Goal: Information Seeking & Learning: Learn about a topic

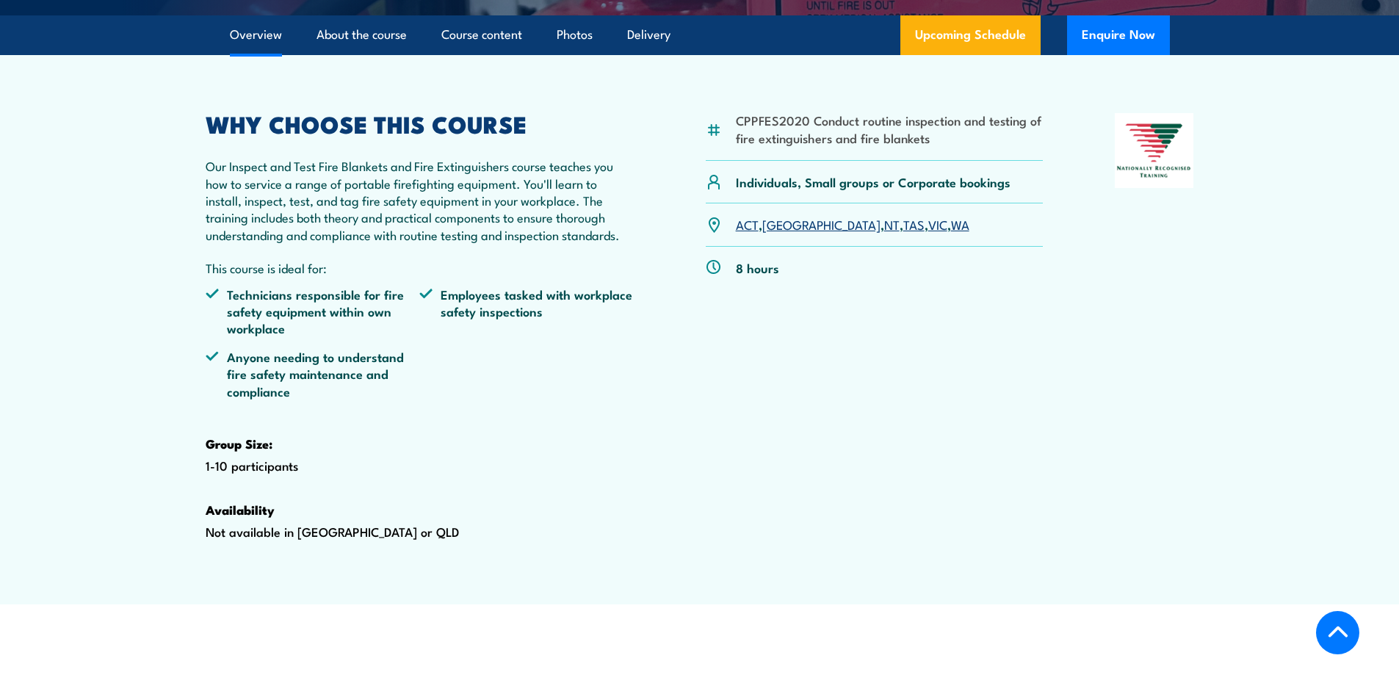
click at [870, 396] on div "CPPFES2020 Conduct routine inspection and testing of fire extinguishers and fir…" at bounding box center [875, 350] width 338 height 474
drag, startPoint x: 299, startPoint y: 509, endPoint x: 174, endPoint y: 468, distance: 131.5
click at [174, 468] on section "CPPFES2020 Conduct routine inspection and testing of fire extinguishers and fir…" at bounding box center [699, 329] width 1399 height 549
click at [249, 453] on strong "Group Size:" at bounding box center [239, 443] width 67 height 19
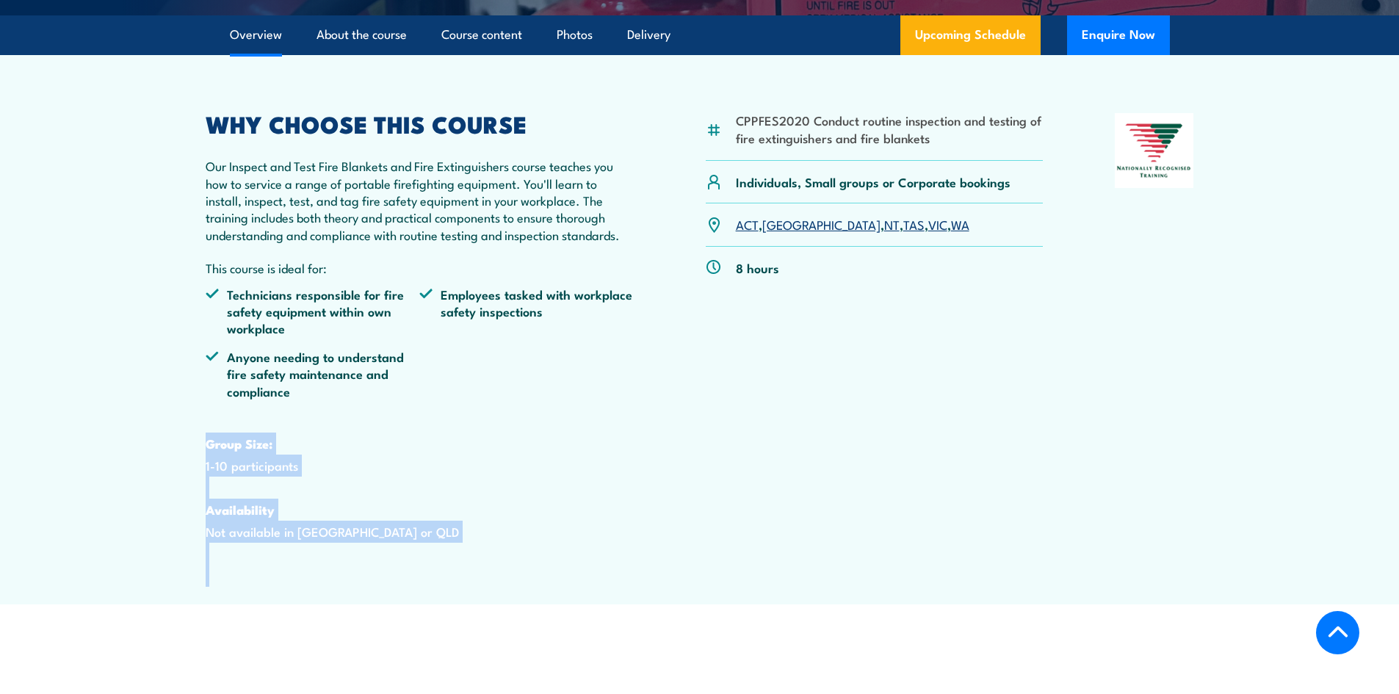
drag, startPoint x: 281, startPoint y: 518, endPoint x: 447, endPoint y: 594, distance: 182.7
click at [458, 605] on article "CPPFES2020 Conduct routine inspection and testing of fire extinguishers and fir…" at bounding box center [700, 329] width 1028 height 549
click at [441, 587] on div "WHY CHOOSE THIS COURSE Our Inspect and Test Fire Blankets and Fire Extinguisher…" at bounding box center [420, 350] width 429 height 474
drag, startPoint x: 339, startPoint y: 611, endPoint x: 192, endPoint y: 433, distance: 230.7
click at [190, 436] on article "CPPFES2020 Conduct routine inspection and testing of fire extinguishers and fir…" at bounding box center [700, 329] width 1028 height 549
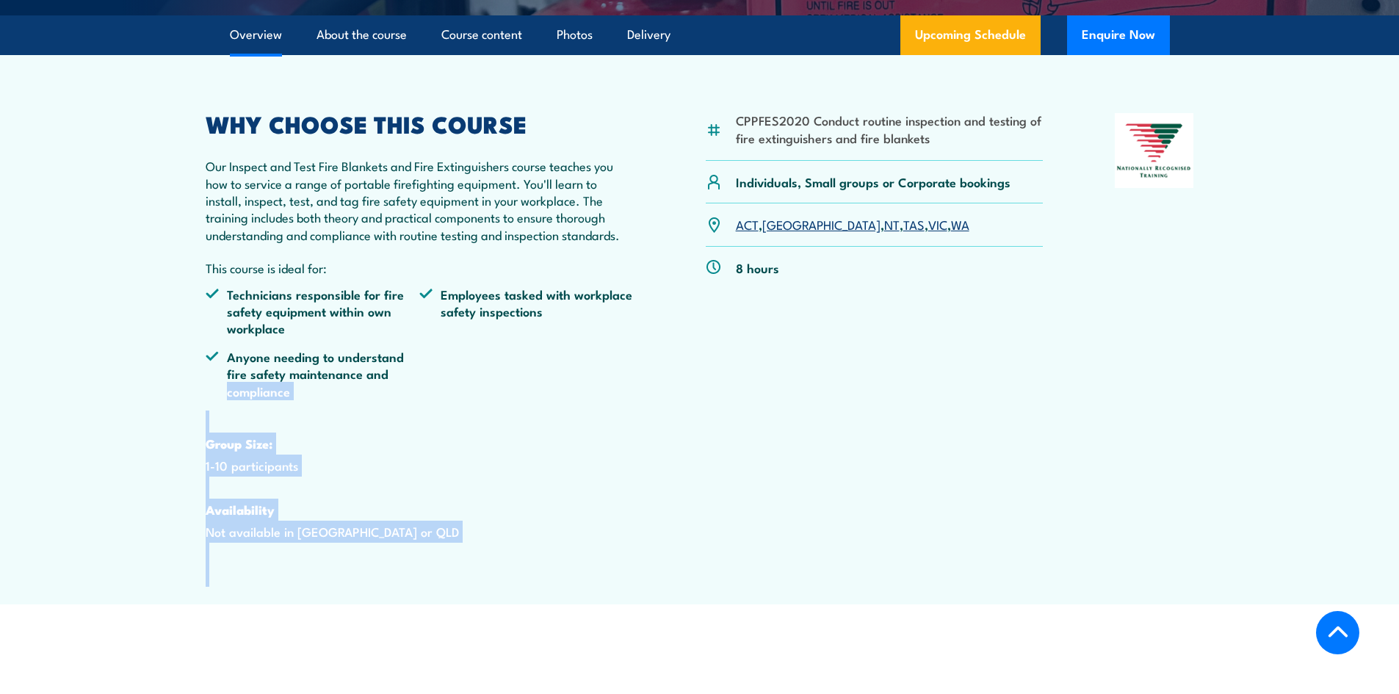
click at [194, 432] on article "CPPFES2020 Conduct routine inspection and testing of fire extinguishers and fir…" at bounding box center [700, 329] width 1028 height 549
click at [206, 451] on div "WHY CHOOSE THIS COURSE Our Inspect and Test Fire Blankets and Fire Extinguisher…" at bounding box center [420, 350] width 429 height 474
drag, startPoint x: 212, startPoint y: 443, endPoint x: 210, endPoint y: 612, distance: 169.0
click at [210, 587] on div "WHY CHOOSE THIS COURSE Our Inspect and Test Fire Blankets and Fire Extinguisher…" at bounding box center [420, 350] width 429 height 474
click at [211, 587] on div "WHY CHOOSE THIS COURSE Our Inspect and Test Fire Blankets and Fire Extinguisher…" at bounding box center [420, 350] width 429 height 474
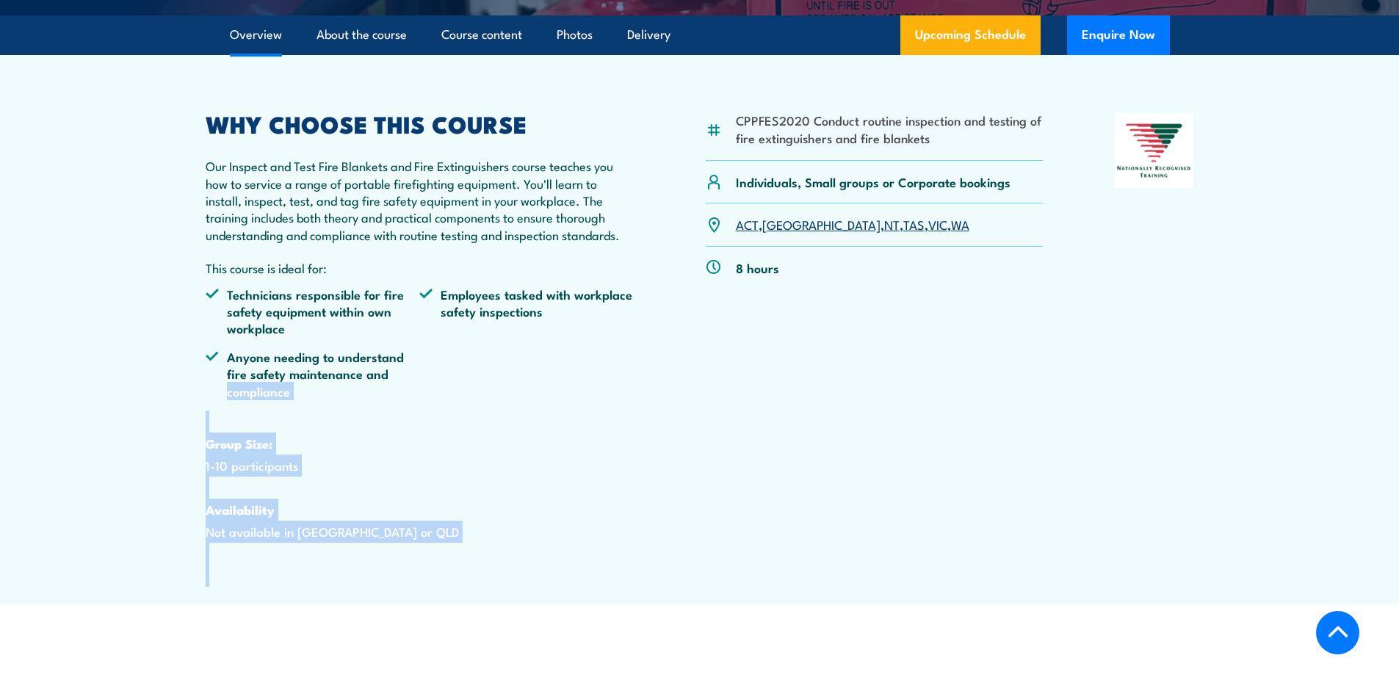
click at [212, 587] on div "WHY CHOOSE THIS COURSE Our Inspect and Test Fire Blankets and Fire Extinguisher…" at bounding box center [420, 350] width 429 height 474
drag, startPoint x: 220, startPoint y: 452, endPoint x: 219, endPoint y: 614, distance: 161.6
click at [218, 587] on div "WHY CHOOSE THIS COURSE Our Inspect and Test Fire Blankets and Fire Extinguisher…" at bounding box center [420, 350] width 429 height 474
click at [220, 587] on div "WHY CHOOSE THIS COURSE Our Inspect and Test Fire Blankets and Fire Extinguisher…" at bounding box center [420, 350] width 429 height 474
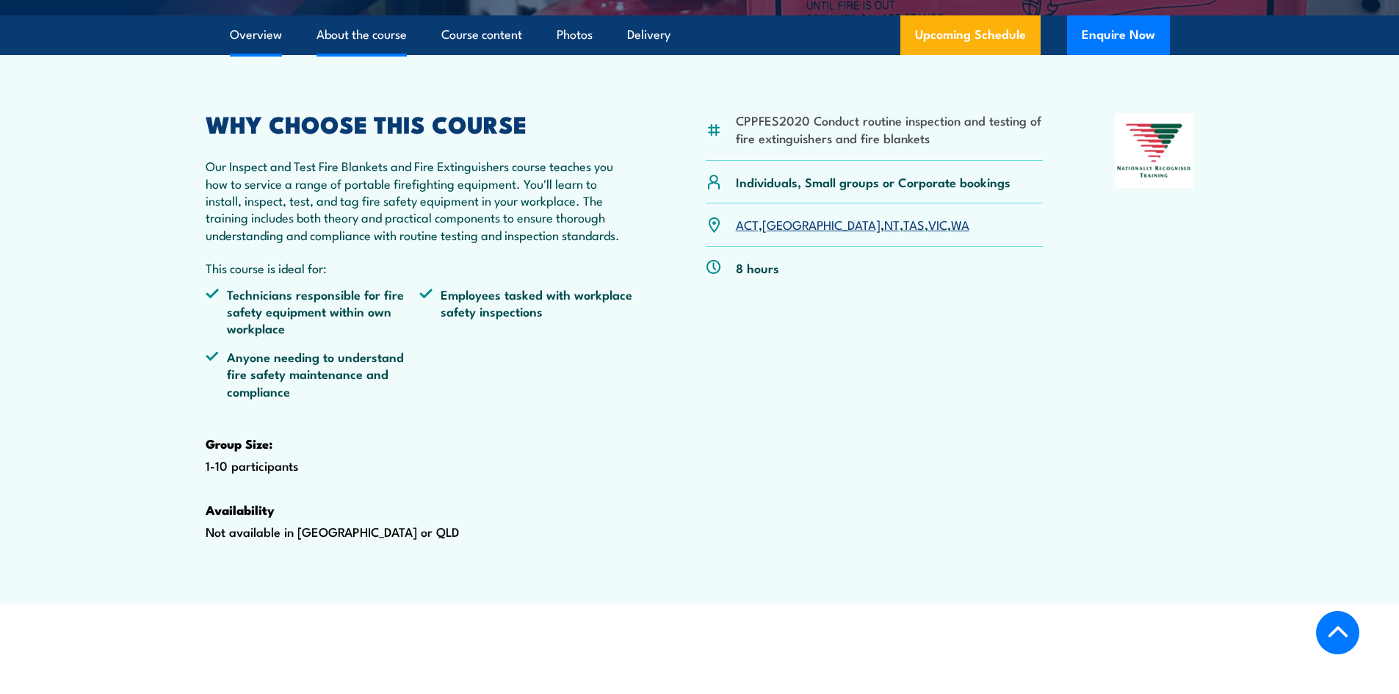
click at [327, 54] on link "About the course" at bounding box center [362, 34] width 90 height 39
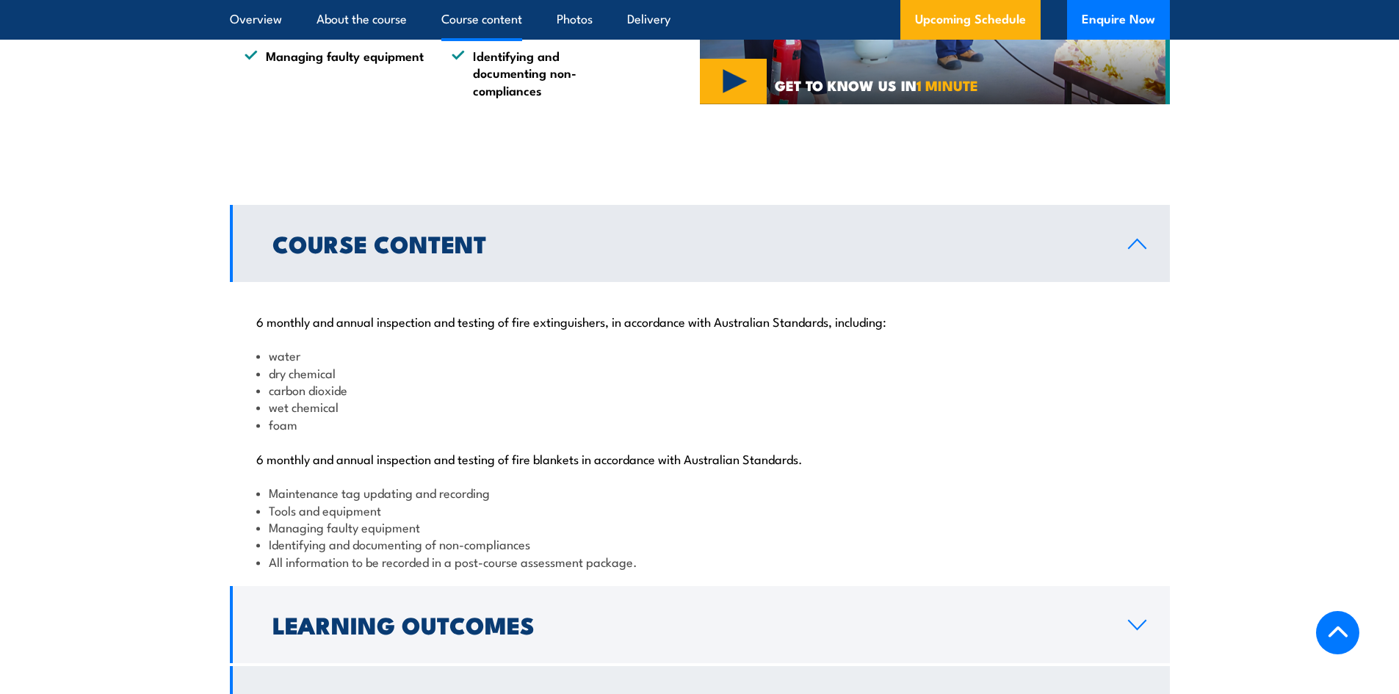
scroll to position [1507, 0]
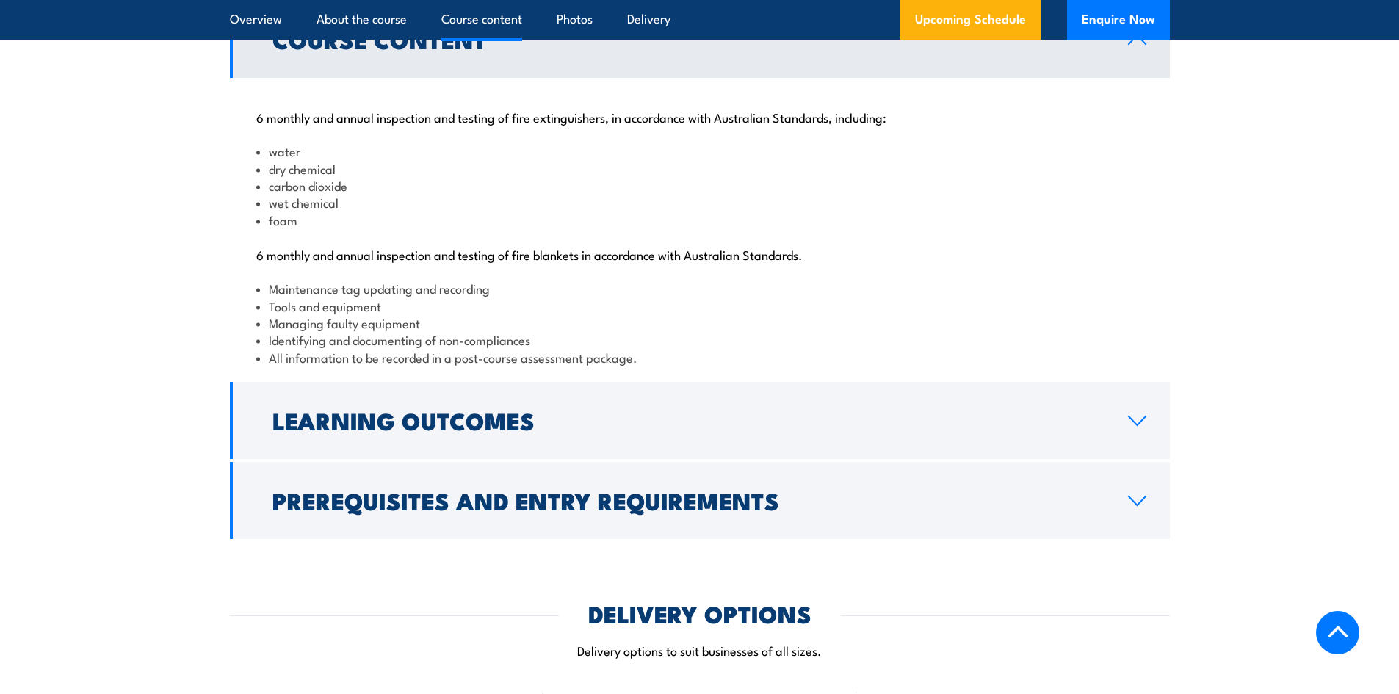
click at [1227, 356] on section "Course Content 6 monthly and annual inspection and testing of fire extinguisher…" at bounding box center [699, 270] width 1399 height 538
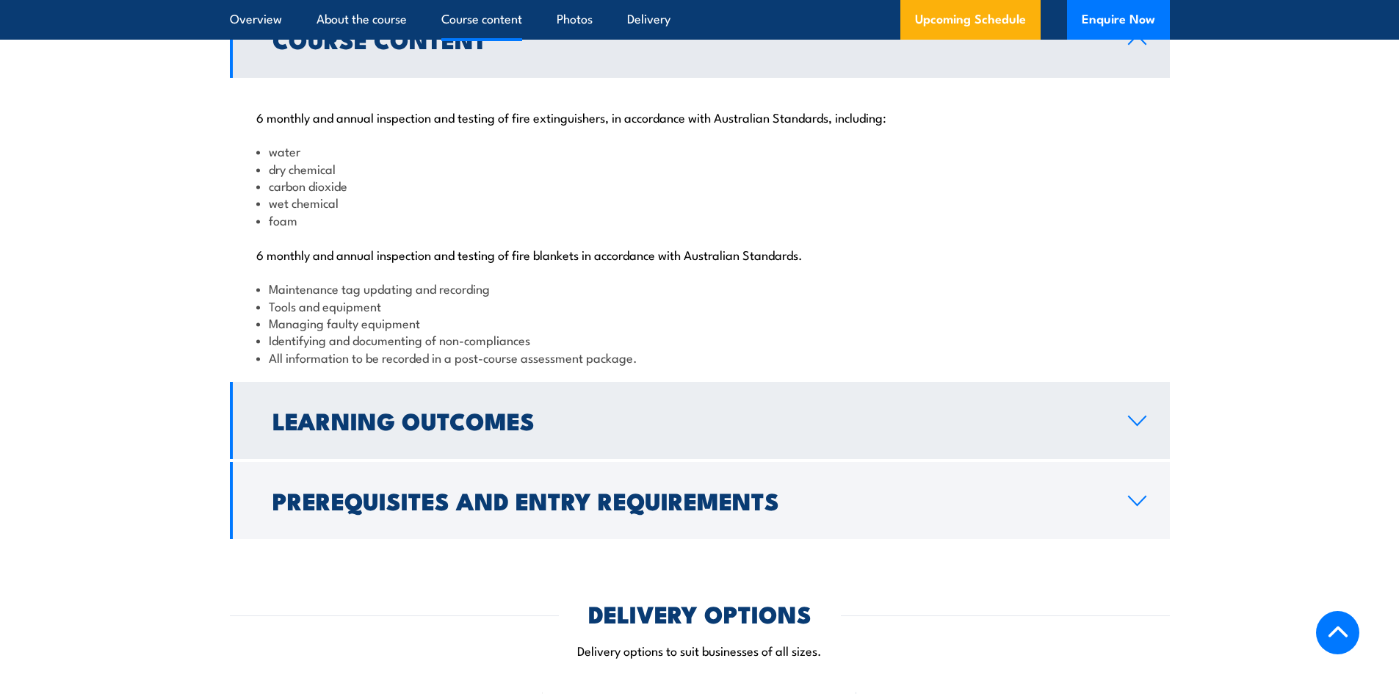
click at [798, 430] on h2 "Learning Outcomes" at bounding box center [689, 420] width 832 height 21
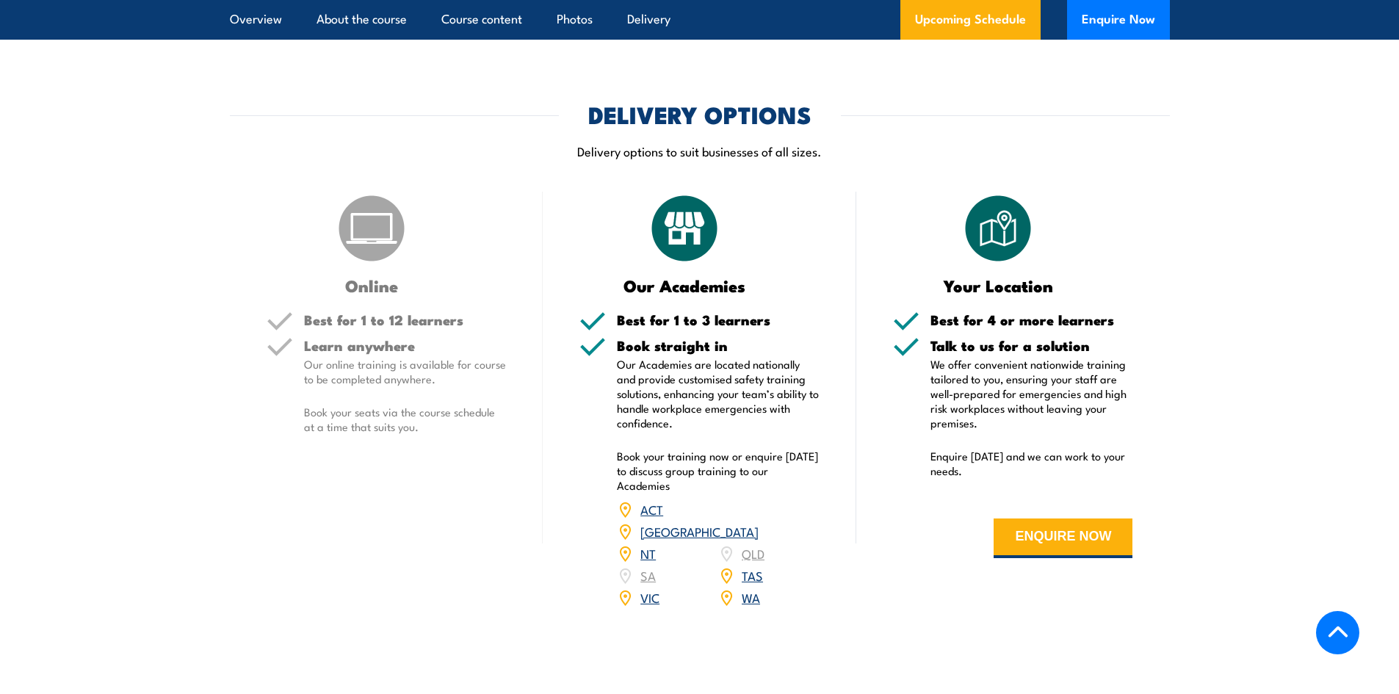
scroll to position [1434, 0]
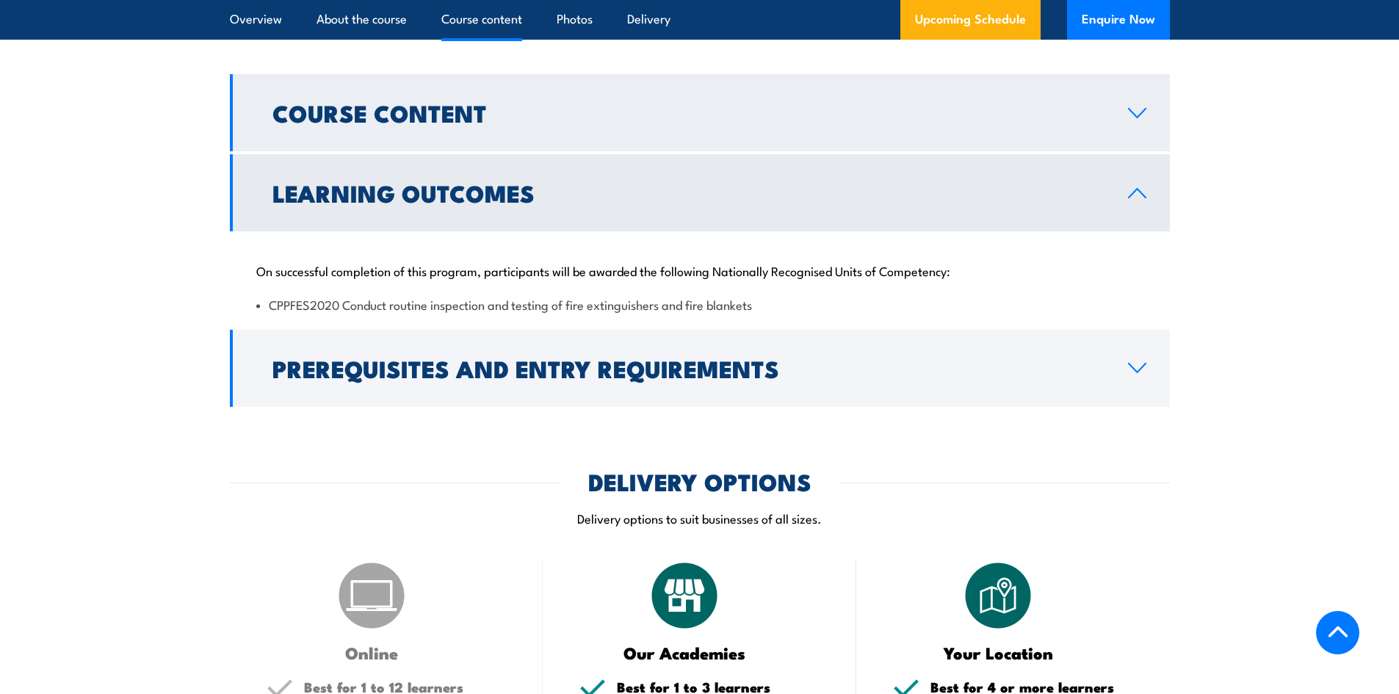
click at [582, 123] on h2 "Course Content" at bounding box center [689, 112] width 832 height 21
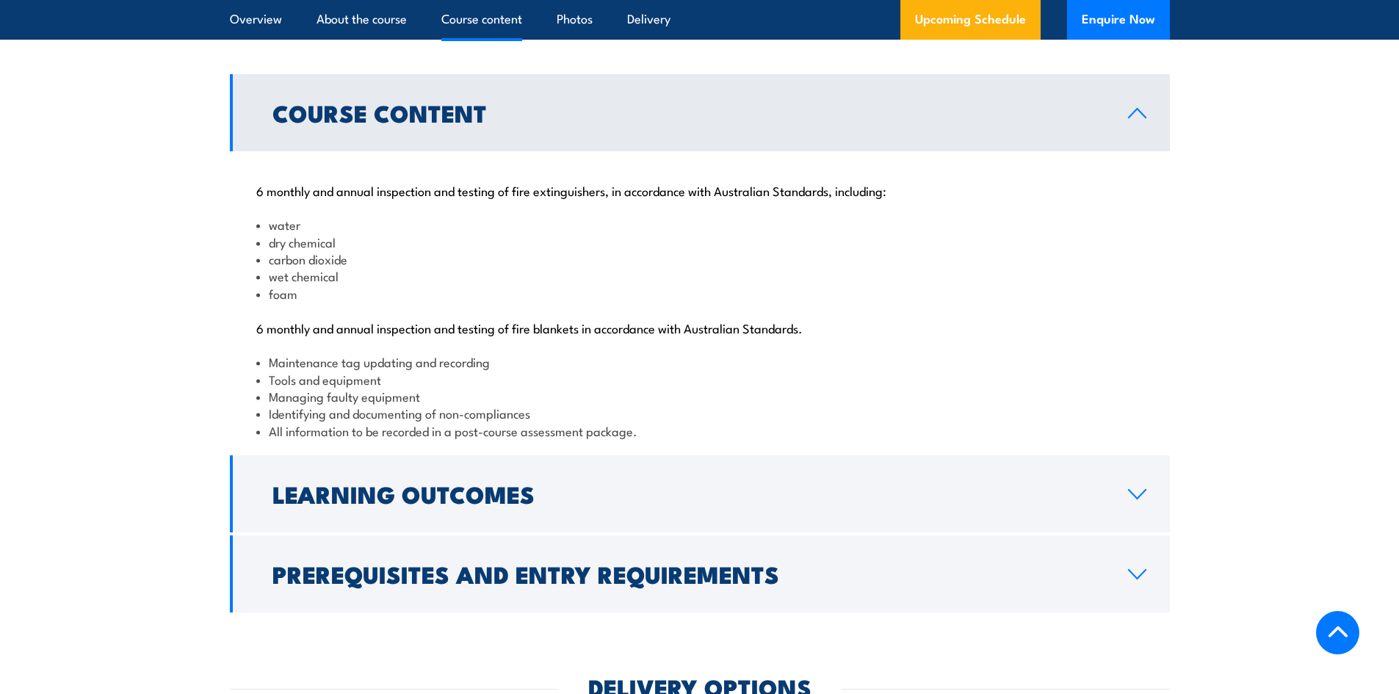
click at [1317, 342] on section "Course Content 6 monthly and annual inspection and testing of fire extinguisher…" at bounding box center [699, 343] width 1399 height 538
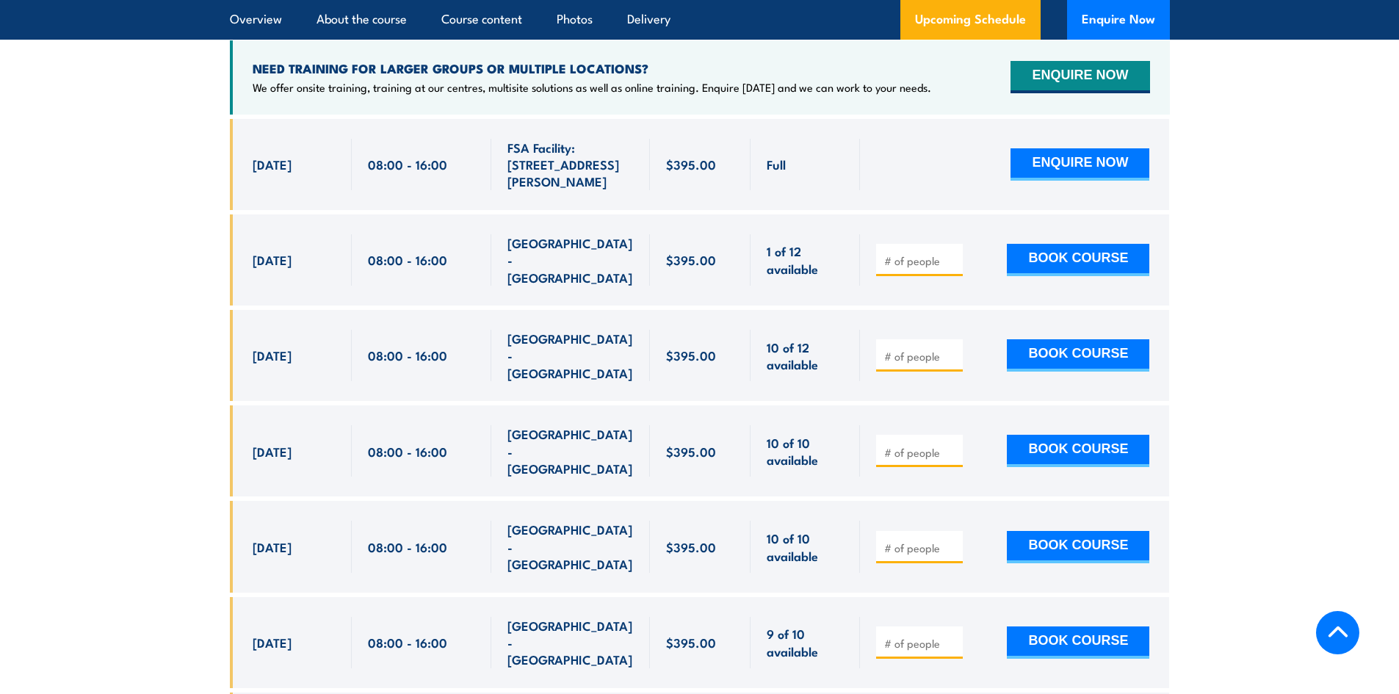
scroll to position [2829, 0]
